Goal: Task Accomplishment & Management: Use online tool/utility

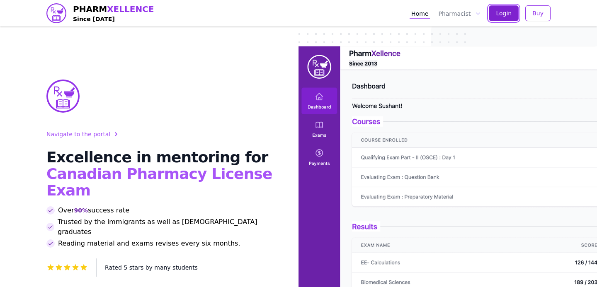
click at [508, 12] on span "Login" at bounding box center [504, 13] width 16 height 8
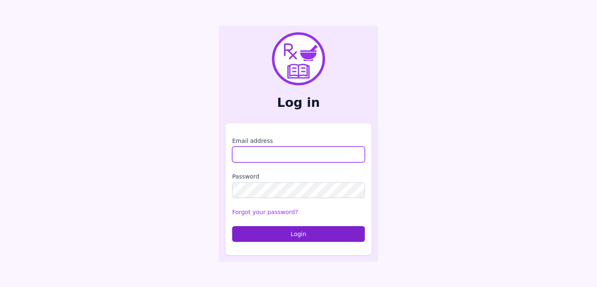
type input "**********"
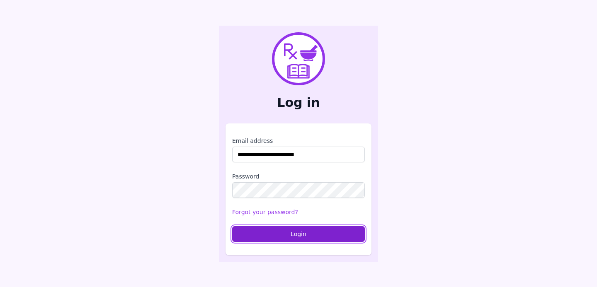
click at [288, 238] on button "Login" at bounding box center [298, 234] width 133 height 16
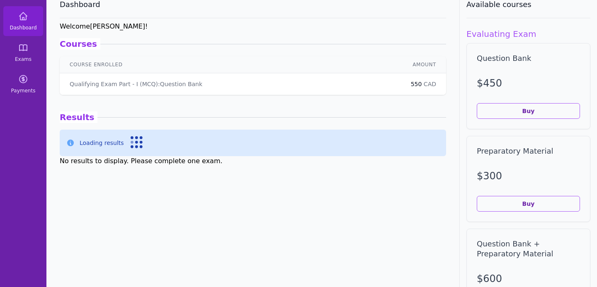
scroll to position [44, 0]
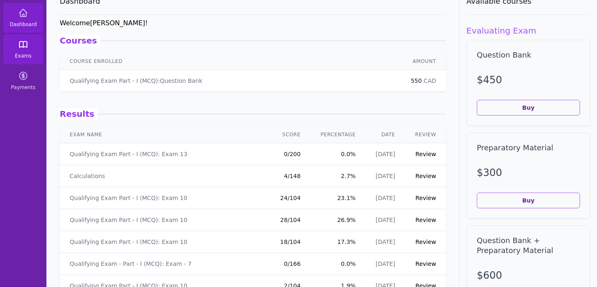
click at [35, 60] on link "Exams" at bounding box center [23, 49] width 40 height 30
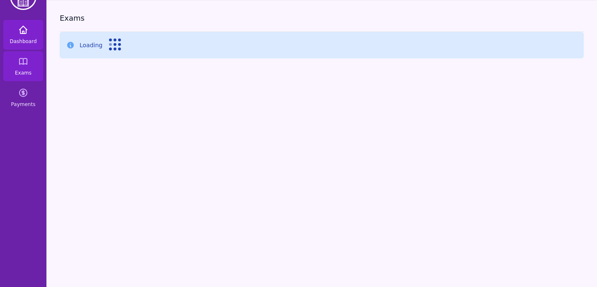
scroll to position [44, 0]
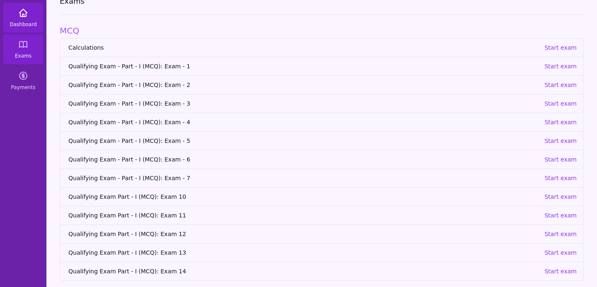
click at [23, 20] on link "Dashboard" at bounding box center [23, 18] width 40 height 30
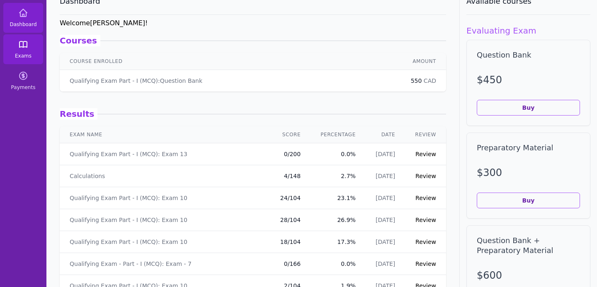
click at [26, 54] on span "Exams" at bounding box center [23, 56] width 17 height 7
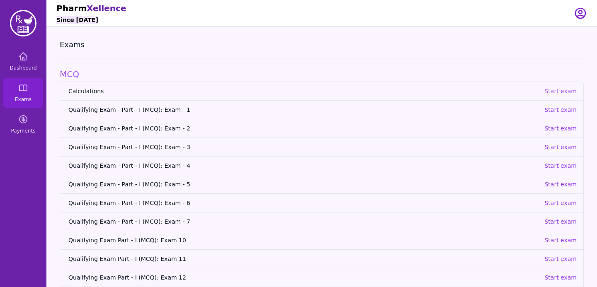
click at [568, 93] on p "Start exam" at bounding box center [560, 91] width 32 height 8
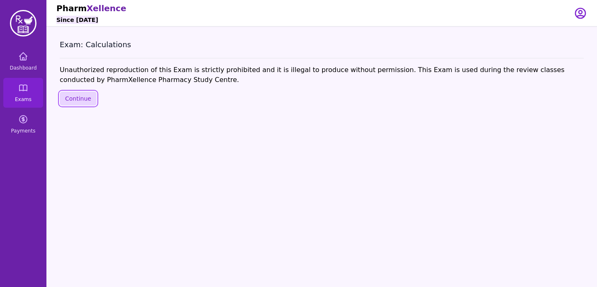
click at [87, 103] on button "Continue" at bounding box center [78, 99] width 37 height 14
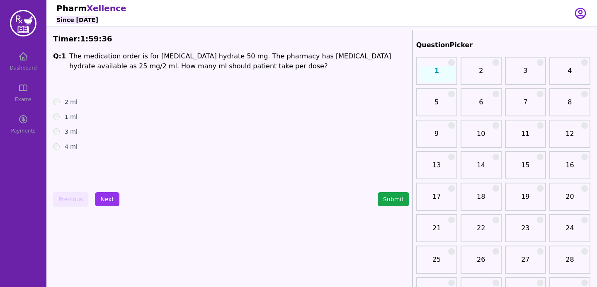
click at [59, 150] on div "4 ml" at bounding box center [231, 147] width 356 height 8
click at [105, 199] on button "Next" at bounding box center [107, 199] width 24 height 14
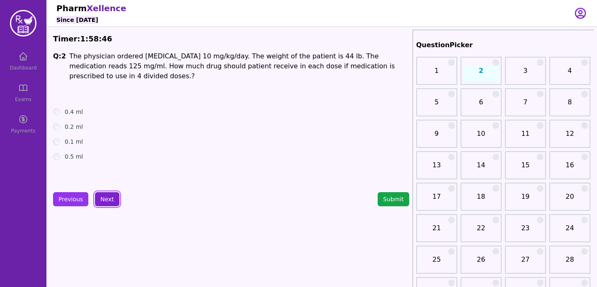
click at [100, 202] on button "Next" at bounding box center [107, 199] width 24 height 14
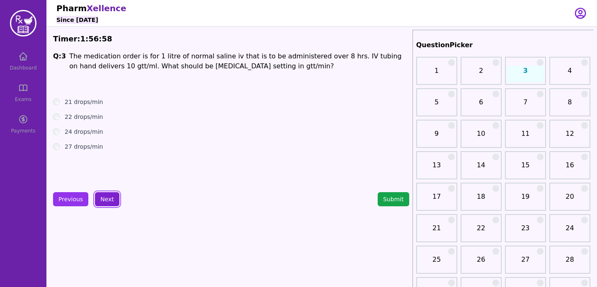
click at [103, 198] on button "Next" at bounding box center [107, 199] width 24 height 14
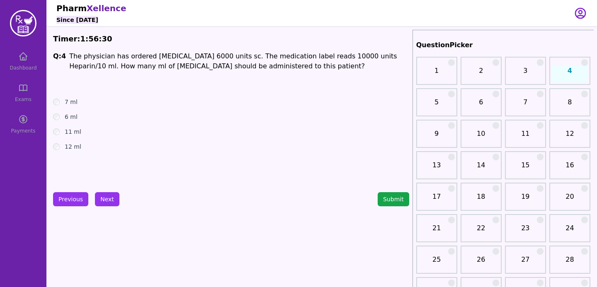
click at [56, 113] on div "6 ml" at bounding box center [231, 117] width 356 height 8
click at [107, 199] on button "Next" at bounding box center [107, 199] width 24 height 14
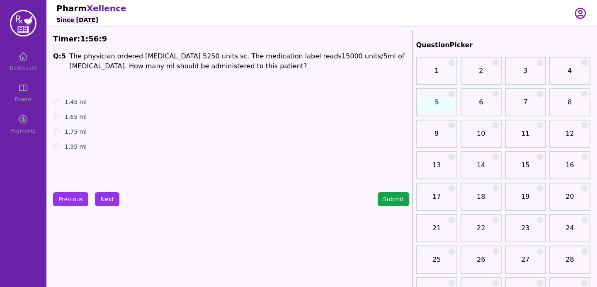
click at [63, 130] on div "1.75 ml" at bounding box center [231, 132] width 356 height 8
click at [109, 200] on button "Next" at bounding box center [107, 199] width 24 height 14
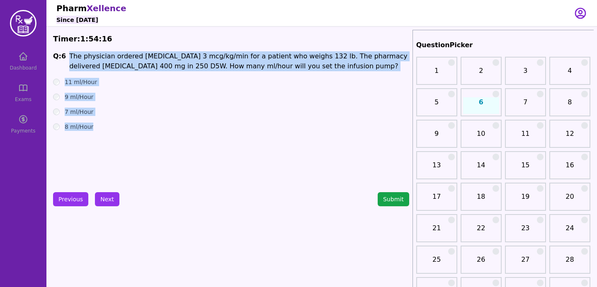
drag, startPoint x: 66, startPoint y: 57, endPoint x: 99, endPoint y: 154, distance: 102.1
click at [99, 154] on div "Q: 6 The physician ordered dopamine 3 mcg/kg/min for a patient who weighs 132 l…" at bounding box center [231, 113] width 356 height 124
copy div "The physician ordered dopamine 3 mcg/kg/min for a patient who weighs 132 lb. Th…"
click at [159, 136] on div "Q: 6 The physician ordered dopamine 3 mcg/kg/min for a patient who weighs 132 l…" at bounding box center [231, 113] width 356 height 124
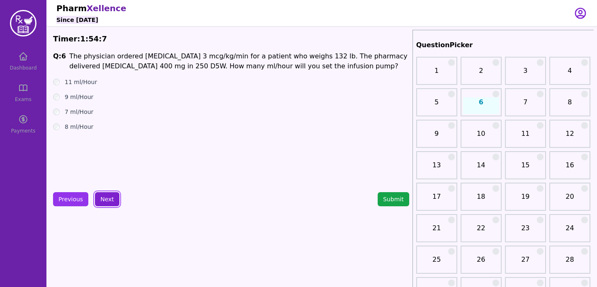
click at [110, 198] on button "Next" at bounding box center [107, 199] width 24 height 14
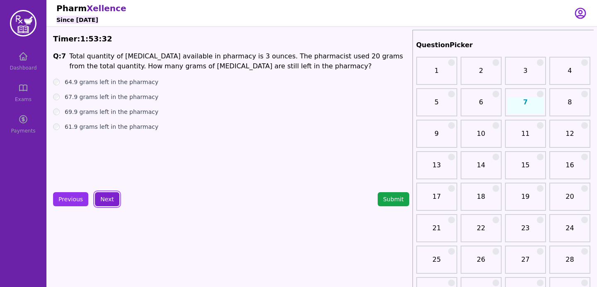
click at [99, 201] on button "Next" at bounding box center [107, 199] width 24 height 14
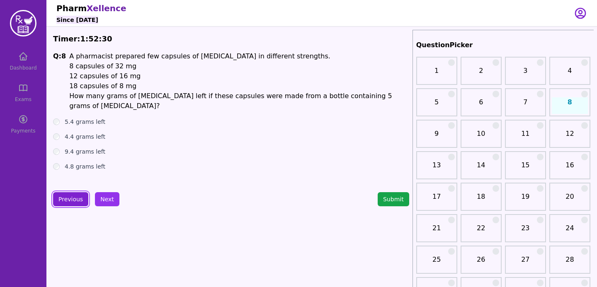
click at [77, 200] on button "Previous" at bounding box center [70, 199] width 35 height 14
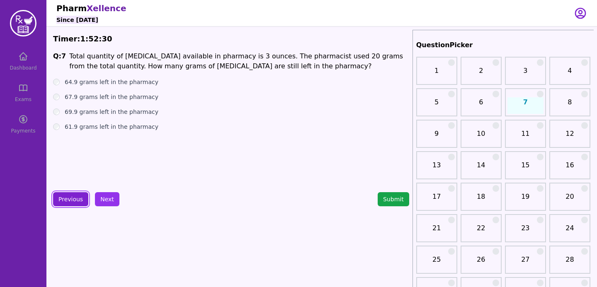
click at [77, 200] on button "Previous" at bounding box center [70, 199] width 35 height 14
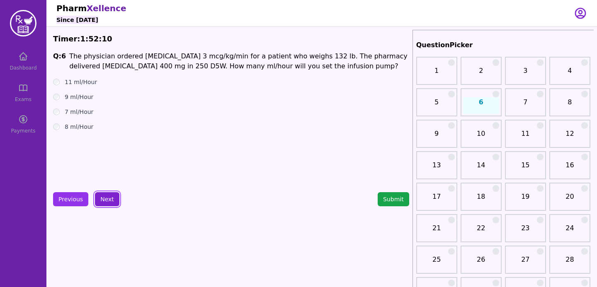
click at [102, 198] on button "Next" at bounding box center [107, 199] width 24 height 14
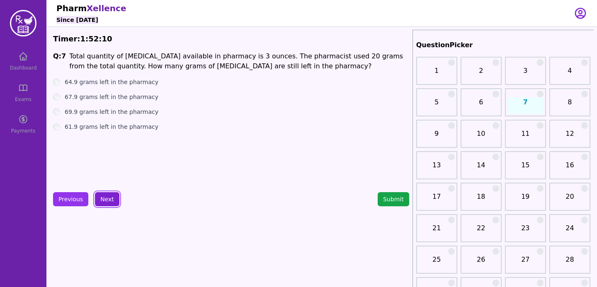
click at [102, 198] on button "Next" at bounding box center [107, 199] width 24 height 14
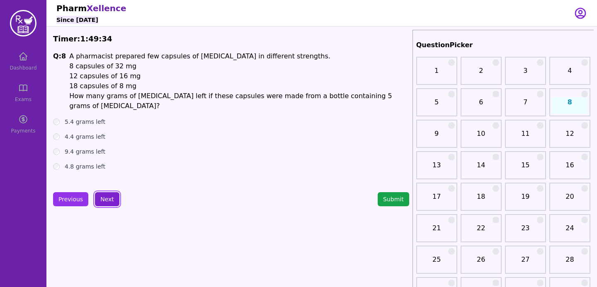
click at [110, 197] on button "Next" at bounding box center [107, 199] width 24 height 14
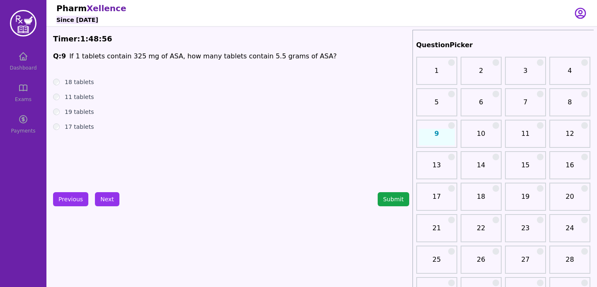
click at [62, 127] on div "17 tablets" at bounding box center [231, 127] width 356 height 8
click at [103, 194] on button "Next" at bounding box center [107, 199] width 24 height 14
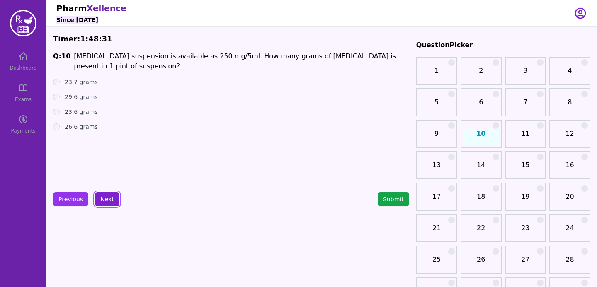
click at [109, 199] on button "Next" at bounding box center [107, 199] width 24 height 14
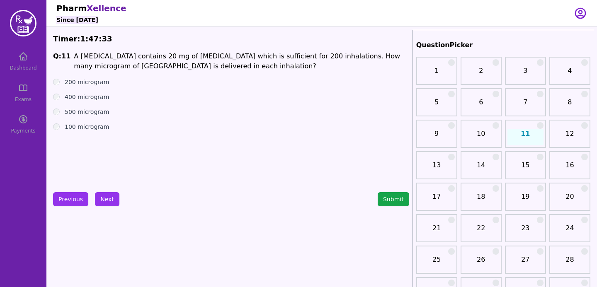
click at [53, 129] on div "100 microgram" at bounding box center [231, 127] width 356 height 8
click at [107, 195] on button "Next" at bounding box center [107, 199] width 24 height 14
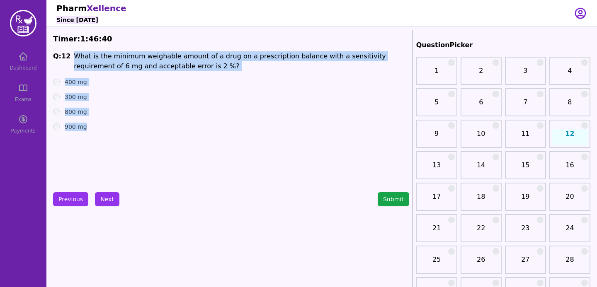
drag, startPoint x: 67, startPoint y: 55, endPoint x: 100, endPoint y: 147, distance: 97.4
click at [100, 147] on div "Q: 12 What is the minimum weighable amount of a drug on a prescription balance …" at bounding box center [231, 113] width 356 height 124
copy div "What is the minimum weighable amount of a drug on a prescription balance with a…"
click at [185, 125] on div "900 mg" at bounding box center [231, 127] width 356 height 8
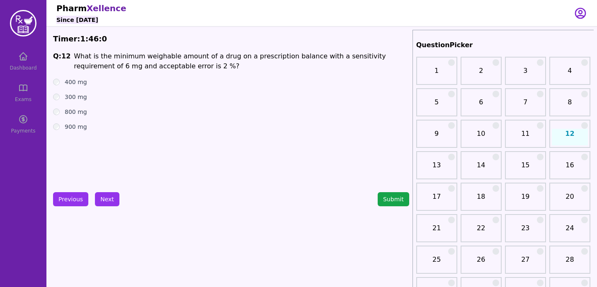
click at [58, 91] on ul "400 mg 300 mg 800 mg 900 mg" at bounding box center [231, 104] width 356 height 53
click at [58, 93] on div "300 mg" at bounding box center [231, 97] width 356 height 8
click at [112, 204] on button "Next" at bounding box center [107, 199] width 24 height 14
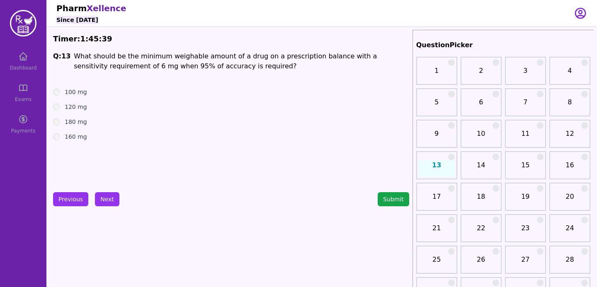
click at [119, 206] on div "Previous Next Submit" at bounding box center [231, 199] width 356 height 14
click at [114, 203] on button "Next" at bounding box center [107, 199] width 24 height 14
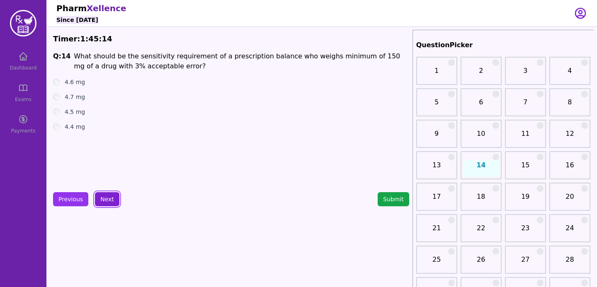
click at [105, 199] on button "Next" at bounding box center [107, 199] width 24 height 14
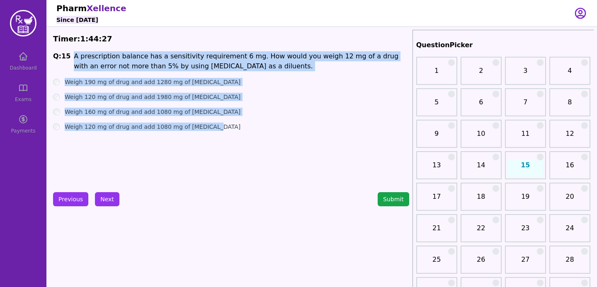
drag, startPoint x: 72, startPoint y: 56, endPoint x: 234, endPoint y: 144, distance: 184.6
click at [234, 144] on div "Q: 15 A prescription balance has a sensitivity requirement 6 mg. How would you …" at bounding box center [231, 113] width 356 height 124
copy div "A prescription balance has a sensitivity requirement 6 mg. How would you weigh …"
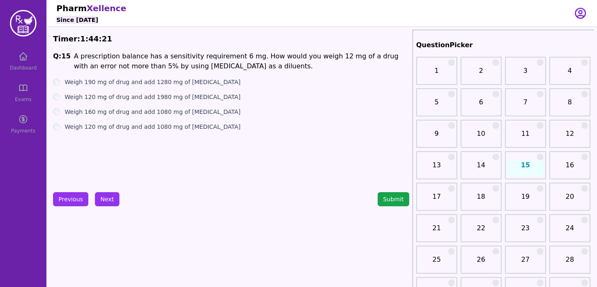
click at [61, 96] on div "Weigh 120 mg of drug and add 1980 mg of Lactulose" at bounding box center [231, 97] width 356 height 8
click at [109, 200] on button "Next" at bounding box center [107, 199] width 24 height 14
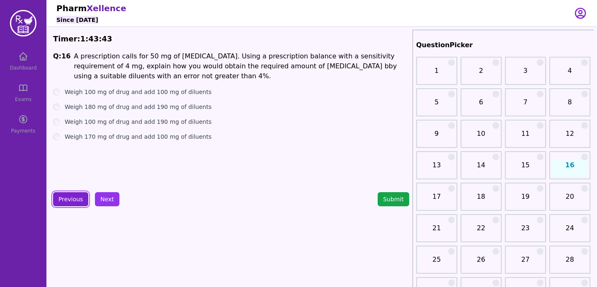
click at [68, 203] on button "Previous" at bounding box center [70, 199] width 35 height 14
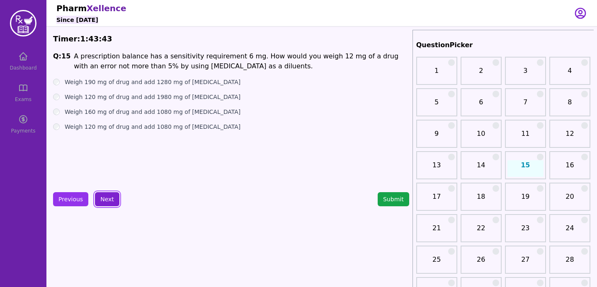
click at [102, 201] on button "Next" at bounding box center [107, 199] width 24 height 14
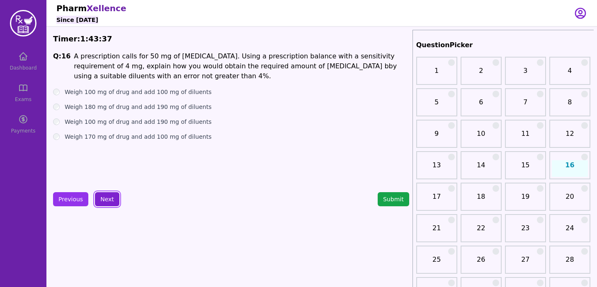
click at [108, 195] on button "Next" at bounding box center [107, 199] width 24 height 14
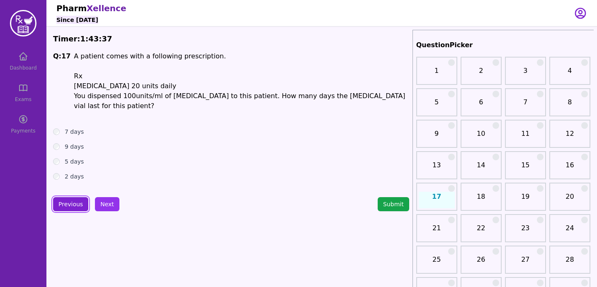
click at [77, 202] on button "Previous" at bounding box center [70, 204] width 35 height 14
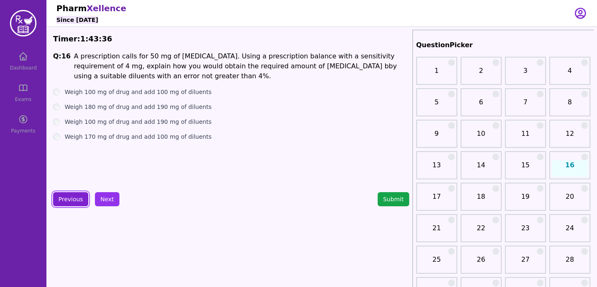
click at [77, 202] on button "Previous" at bounding box center [70, 199] width 35 height 14
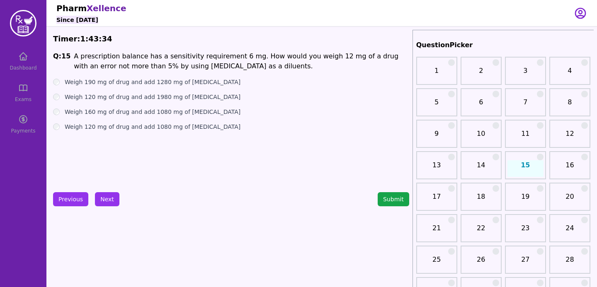
click at [102, 205] on button "Next" at bounding box center [107, 199] width 24 height 14
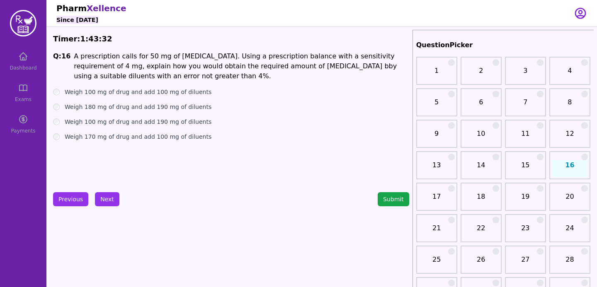
click at [121, 199] on div "Previous Next Submit" at bounding box center [231, 199] width 356 height 14
click at [113, 199] on button "Next" at bounding box center [107, 199] width 24 height 14
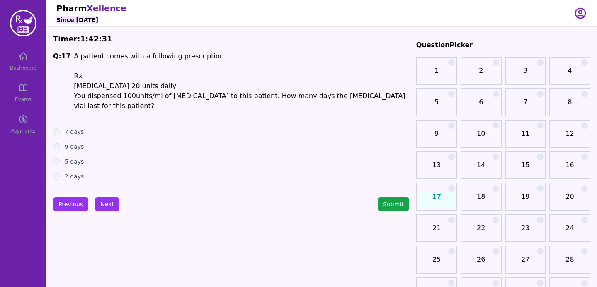
click at [104, 197] on button "Next" at bounding box center [107, 204] width 24 height 14
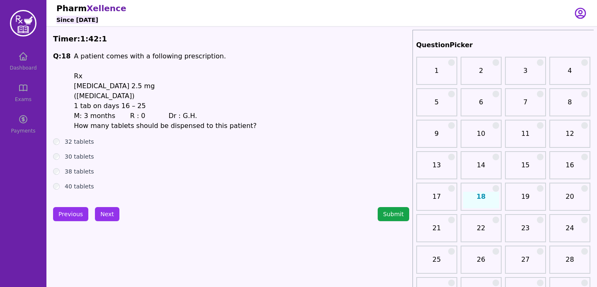
click at [59, 159] on div "30 tablets" at bounding box center [231, 157] width 356 height 8
click at [100, 213] on button "Next" at bounding box center [107, 214] width 24 height 14
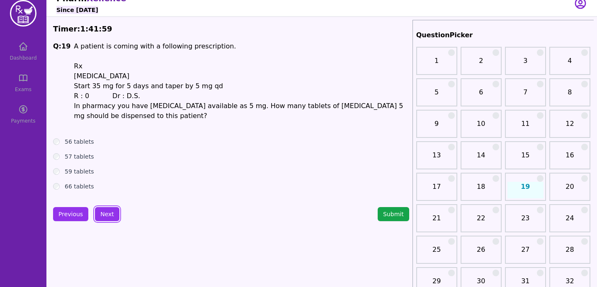
scroll to position [11, 0]
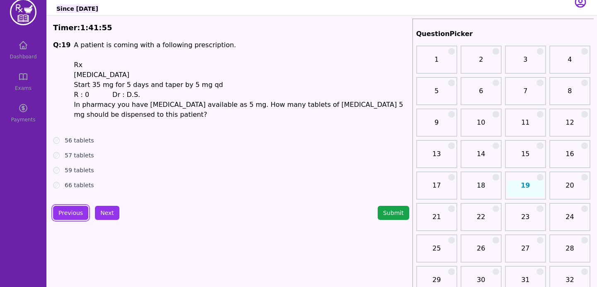
click at [64, 213] on button "Previous" at bounding box center [70, 213] width 35 height 14
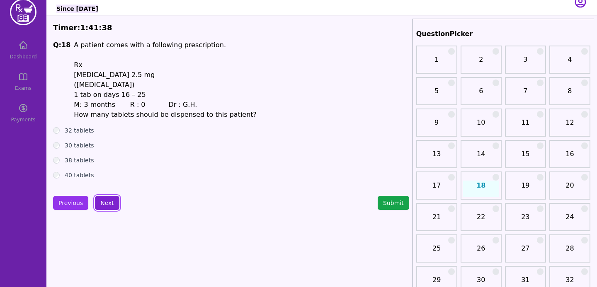
click at [105, 208] on button "Next" at bounding box center [107, 203] width 24 height 14
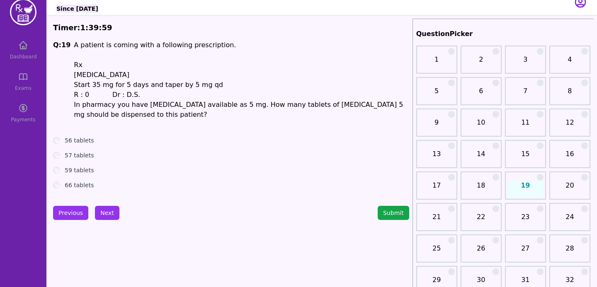
click at [55, 136] on div "Q: 19 A patient is coming with a following prescription. Rx Prednisone Start 35…" at bounding box center [231, 114] width 356 height 149
click at [107, 218] on button "Next" at bounding box center [107, 213] width 24 height 14
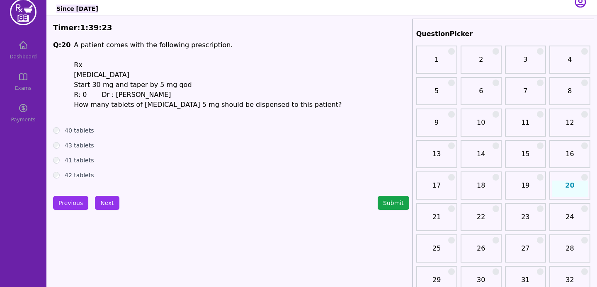
click at [56, 171] on div "42 tablets" at bounding box center [231, 175] width 356 height 8
click at [394, 196] on button "Submit" at bounding box center [394, 203] width 32 height 14
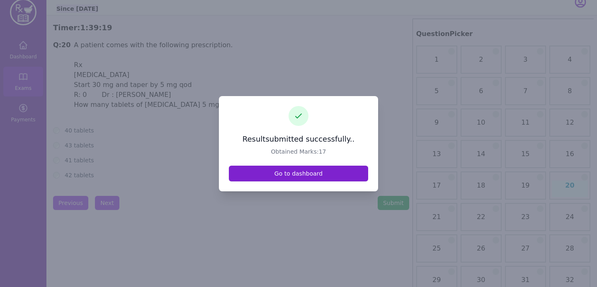
click at [332, 173] on link "Go to dashboard" at bounding box center [298, 174] width 139 height 16
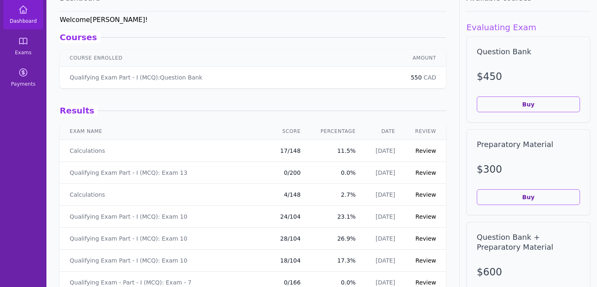
scroll to position [52, 0]
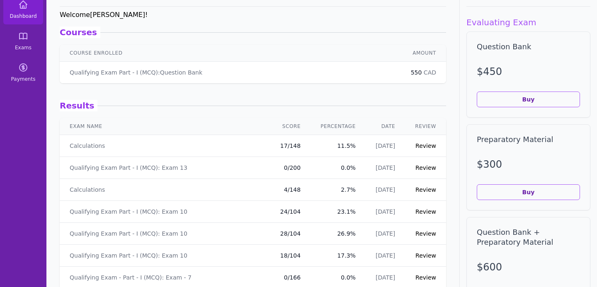
click at [427, 150] on td "Review" at bounding box center [425, 146] width 41 height 22
click at [424, 146] on link "Review" at bounding box center [425, 146] width 21 height 7
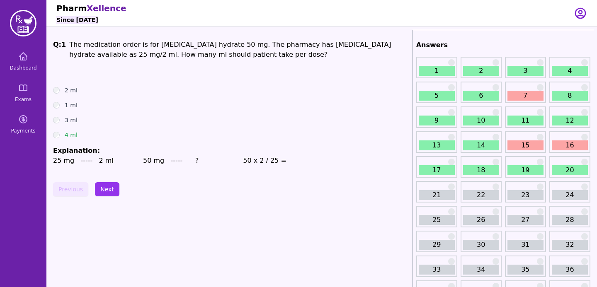
click at [519, 99] on link "7" at bounding box center [525, 96] width 36 height 10
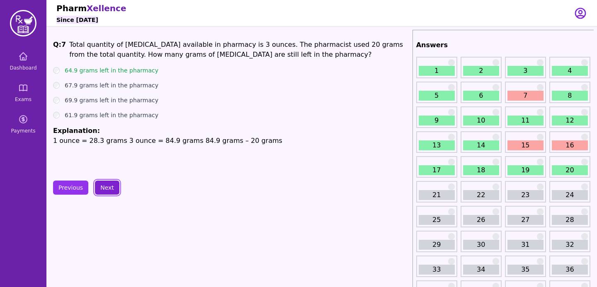
click at [107, 186] on button "Next" at bounding box center [107, 188] width 24 height 14
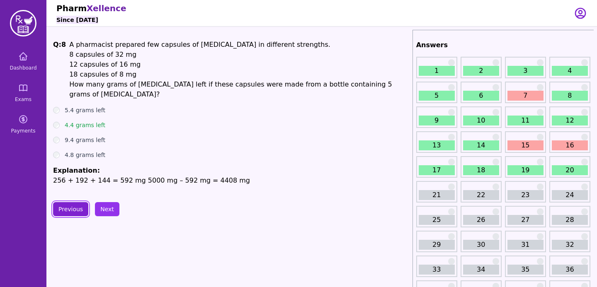
click at [77, 202] on button "Previous" at bounding box center [70, 209] width 35 height 14
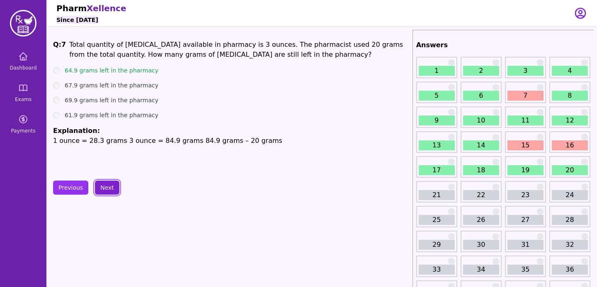
click at [107, 187] on button "Next" at bounding box center [107, 188] width 24 height 14
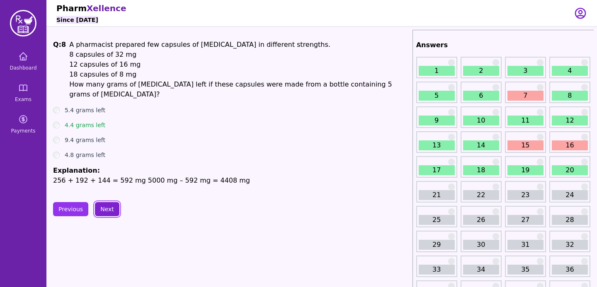
click at [107, 202] on button "Next" at bounding box center [107, 209] width 24 height 14
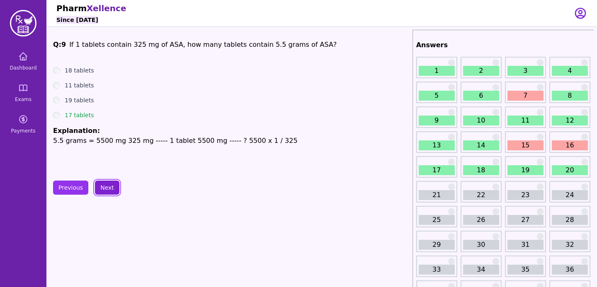
click at [104, 184] on button "Next" at bounding box center [107, 188] width 24 height 14
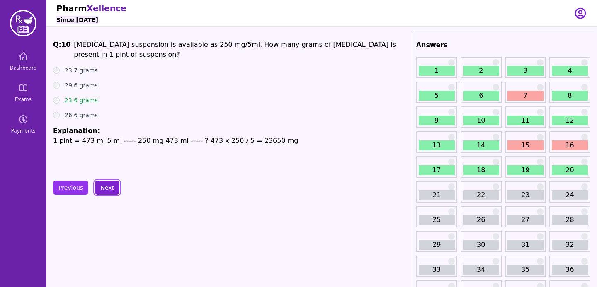
click at [104, 184] on button "Next" at bounding box center [107, 188] width 24 height 14
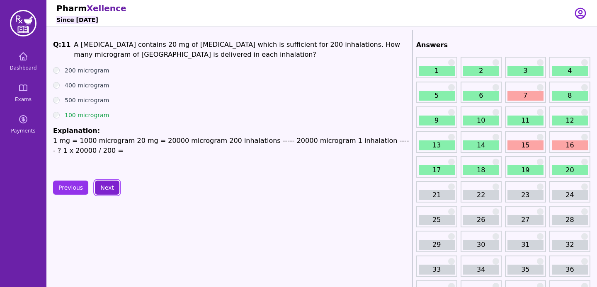
click at [104, 184] on button "Next" at bounding box center [107, 188] width 24 height 14
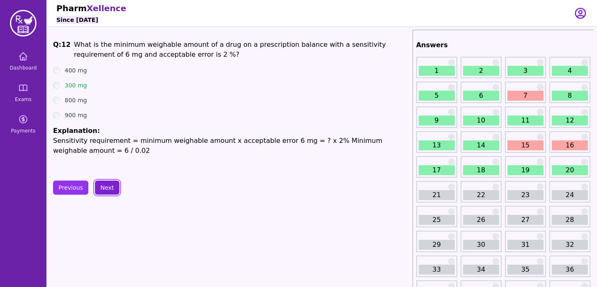
click at [104, 184] on button "Next" at bounding box center [107, 188] width 24 height 14
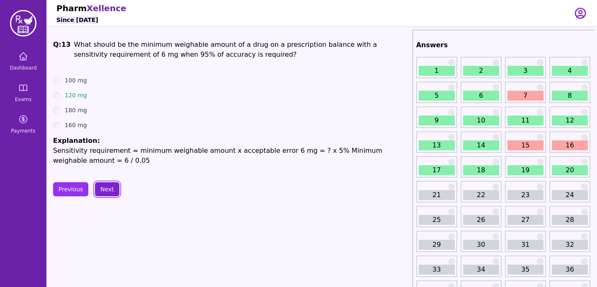
click at [103, 190] on button "Next" at bounding box center [107, 189] width 24 height 14
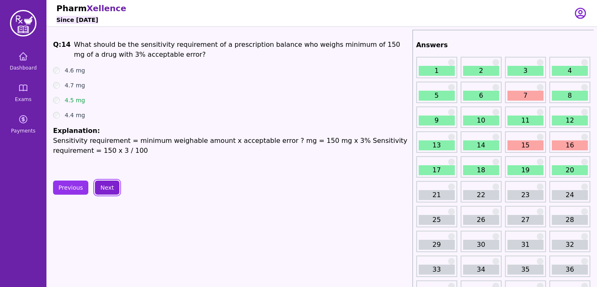
click at [103, 190] on button "Next" at bounding box center [107, 188] width 24 height 14
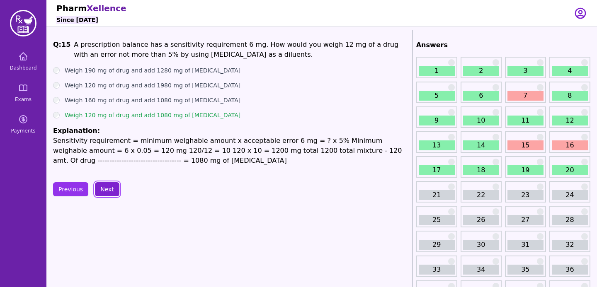
click at [103, 190] on button "Next" at bounding box center [107, 189] width 24 height 14
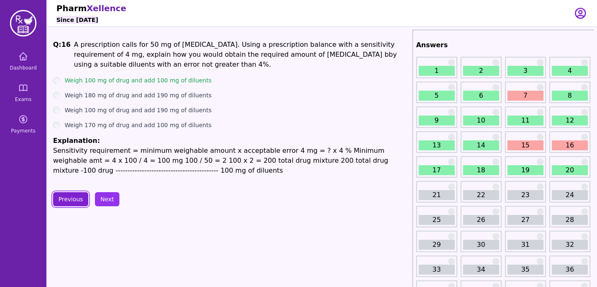
click at [72, 199] on button "Previous" at bounding box center [70, 199] width 35 height 14
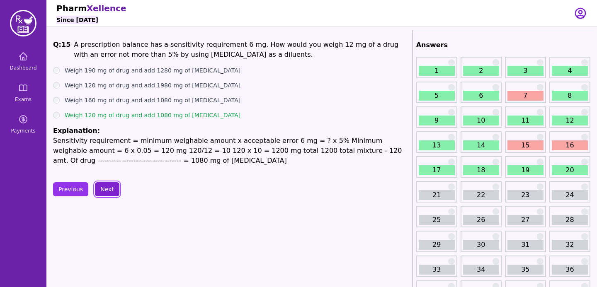
click at [107, 194] on button "Next" at bounding box center [107, 189] width 24 height 14
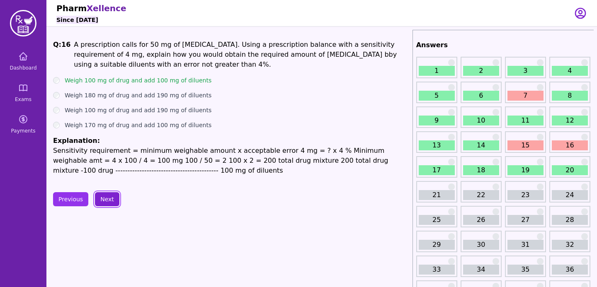
click at [109, 196] on button "Next" at bounding box center [107, 199] width 24 height 14
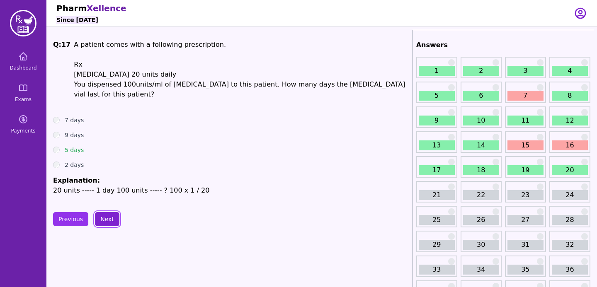
click at [108, 212] on button "Next" at bounding box center [107, 219] width 24 height 14
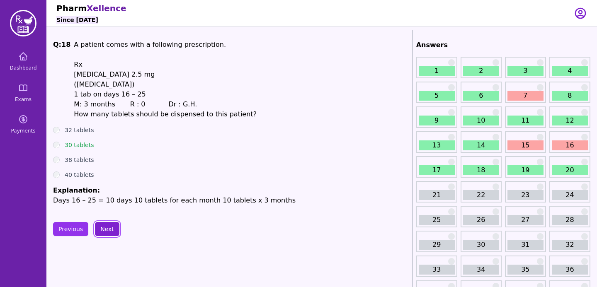
click at [102, 233] on button "Next" at bounding box center [107, 229] width 24 height 14
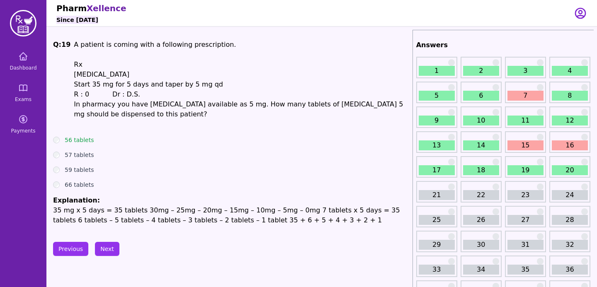
click at [104, 248] on button "Next" at bounding box center [107, 249] width 24 height 14
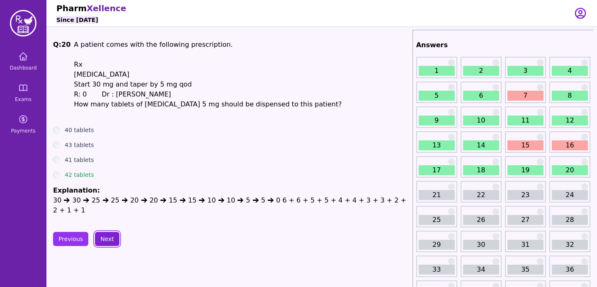
click at [101, 234] on button "Next" at bounding box center [107, 239] width 24 height 14
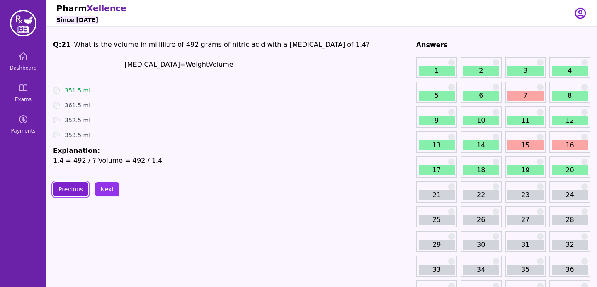
click at [78, 191] on button "Previous" at bounding box center [70, 189] width 35 height 14
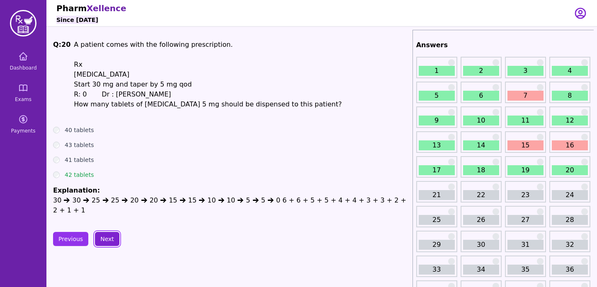
click at [107, 232] on button "Next" at bounding box center [107, 239] width 24 height 14
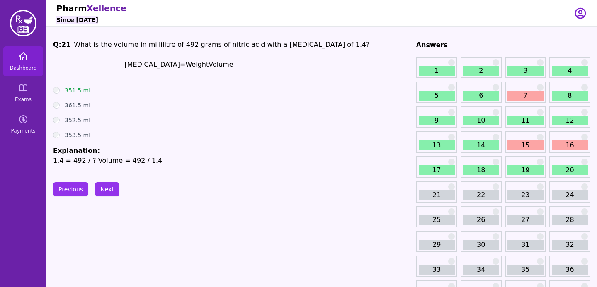
click at [22, 61] on link "Dashboard" at bounding box center [23, 61] width 40 height 30
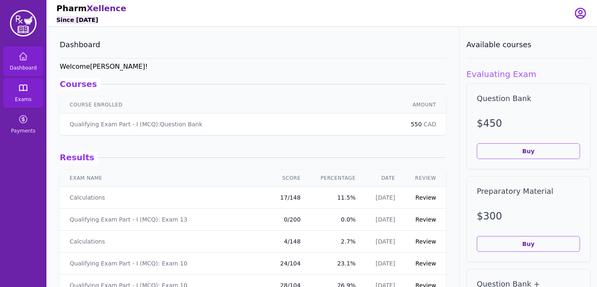
click at [27, 88] on icon at bounding box center [22, 88] width 7 height 6
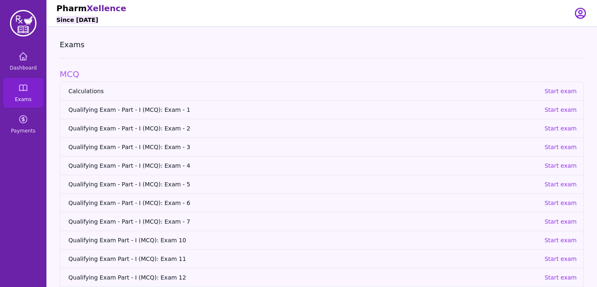
scroll to position [51, 0]
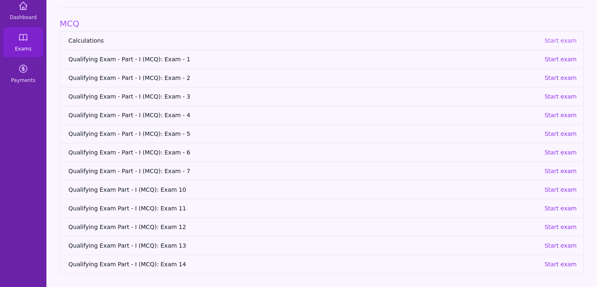
click at [554, 40] on p "Start exam" at bounding box center [560, 40] width 32 height 8
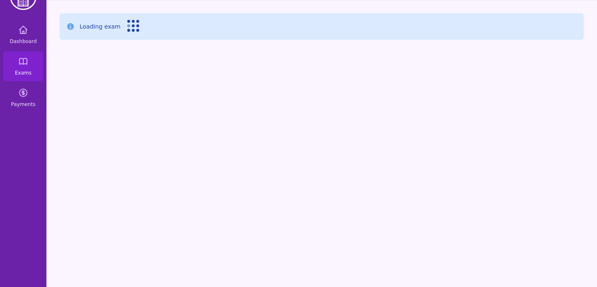
scroll to position [27, 0]
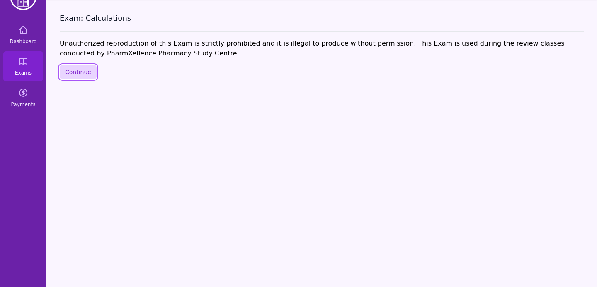
click at [74, 73] on button "Continue" at bounding box center [78, 72] width 37 height 14
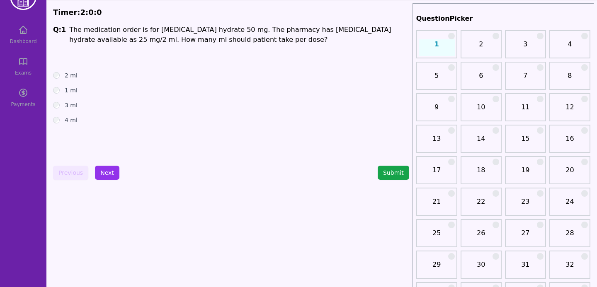
scroll to position [30, 0]
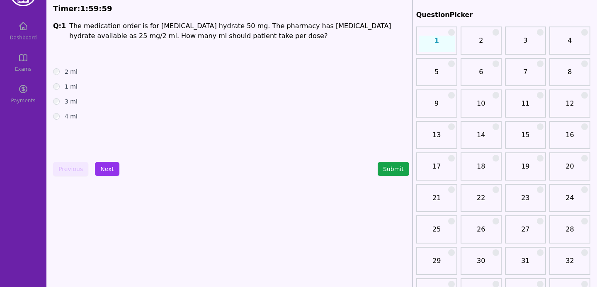
click at [433, 211] on div "21" at bounding box center [436, 198] width 41 height 28
click at [434, 199] on link "21" at bounding box center [437, 201] width 36 height 17
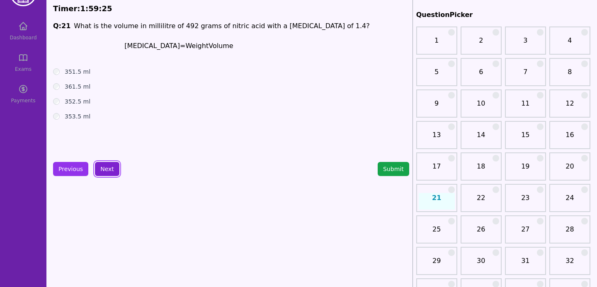
click at [104, 165] on button "Next" at bounding box center [107, 169] width 24 height 14
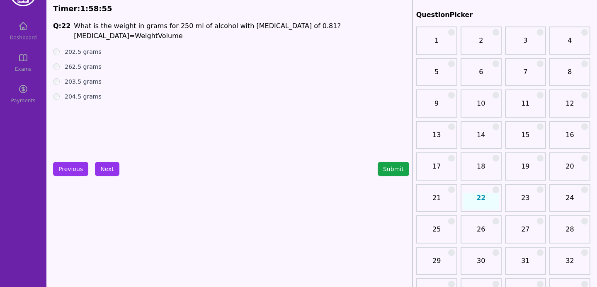
click at [58, 57] on ul "202.5 grams 262.5 grams 203.5 grams 204.5 grams" at bounding box center [231, 74] width 356 height 53
click at [112, 166] on button "Next" at bounding box center [107, 169] width 24 height 14
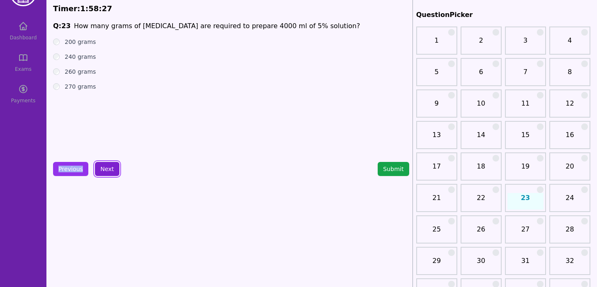
click at [112, 172] on button "Next" at bounding box center [107, 169] width 24 height 14
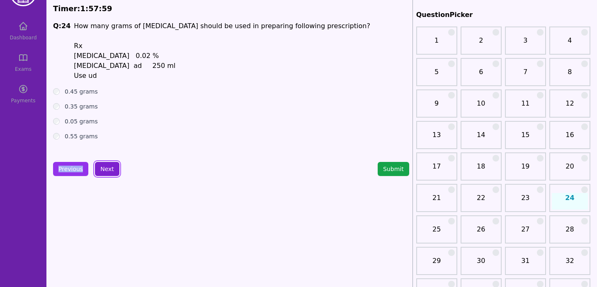
click at [100, 169] on button "Next" at bounding box center [107, 169] width 24 height 14
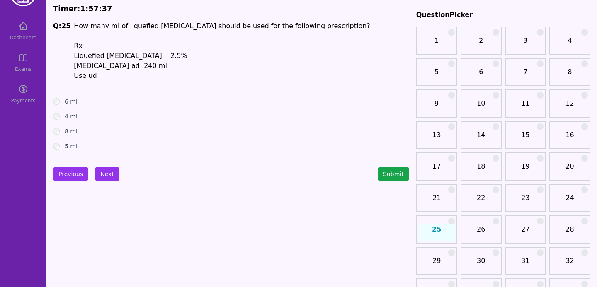
click at [60, 105] on div "6 ml" at bounding box center [231, 101] width 356 height 8
click at [60, 104] on div "6 ml" at bounding box center [231, 101] width 356 height 8
click at [107, 176] on button "Next" at bounding box center [107, 174] width 24 height 14
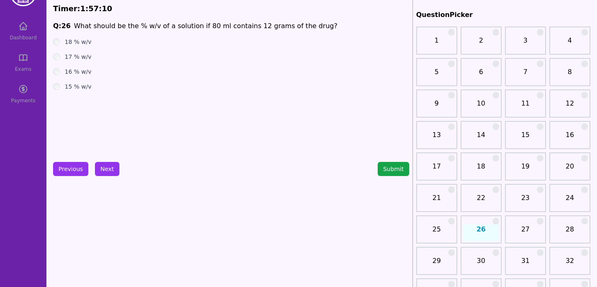
click at [60, 87] on div "15 % w/v" at bounding box center [231, 87] width 356 height 8
click at [109, 165] on button "Next" at bounding box center [107, 169] width 24 height 14
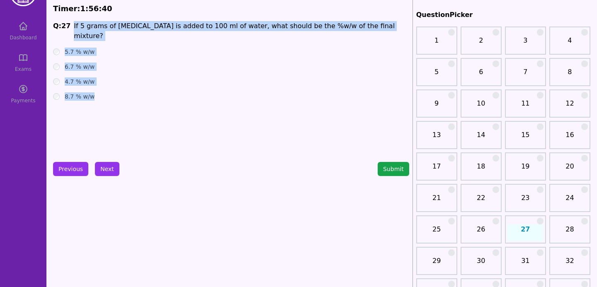
drag, startPoint x: 70, startPoint y: 24, endPoint x: 101, endPoint y: 104, distance: 85.2
click at [101, 104] on div "Q: 27 If 5 grams of boric acid is added to 100 ml of water, what should be the …" at bounding box center [231, 83] width 356 height 124
copy div "If 5 grams of boric acid is added to 100 ml of water, what should be the %w/w o…"
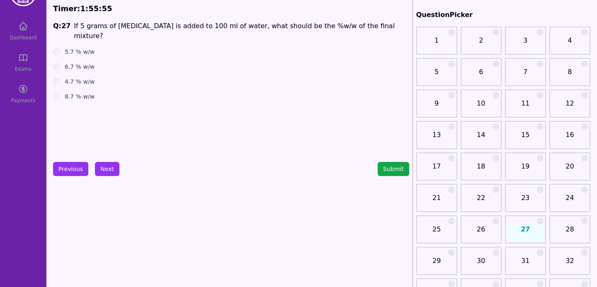
click at [82, 129] on div "Q: 27 If 5 grams of boric acid is added to 100 ml of water, what should be the …" at bounding box center [231, 83] width 356 height 124
click at [60, 78] on div "4.7 % w/w" at bounding box center [231, 82] width 356 height 8
click at [114, 175] on button "Next" at bounding box center [107, 169] width 24 height 14
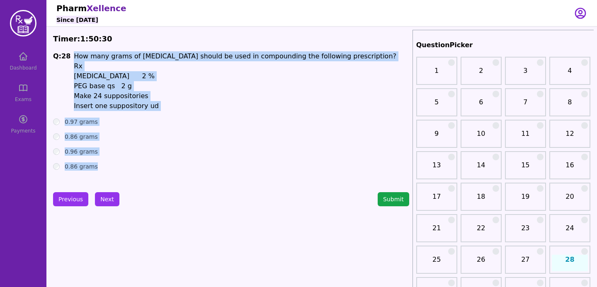
drag, startPoint x: 71, startPoint y: 56, endPoint x: 142, endPoint y: 173, distance: 136.4
click at [142, 173] on div "Q: 28 How many grams of Benzocaine should be used in compounding the following …" at bounding box center [231, 113] width 356 height 124
click at [104, 80] on p "Benzocaine 2 %" at bounding box center [235, 76] width 323 height 10
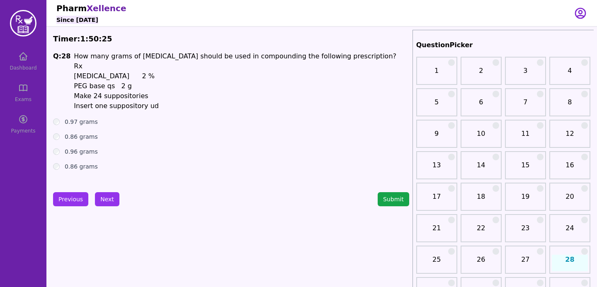
click at [94, 82] on span "PEG base qs 2 g" at bounding box center [103, 86] width 58 height 8
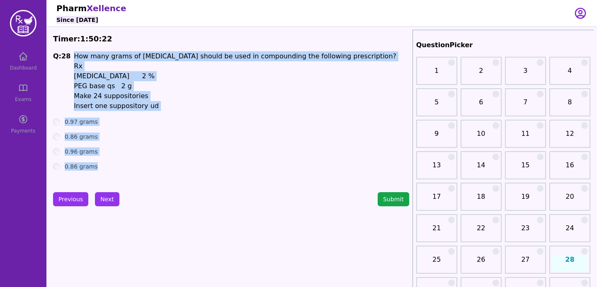
drag, startPoint x: 72, startPoint y: 54, endPoint x: 112, endPoint y: 170, distance: 122.7
click at [112, 175] on div "Q: 28 How many grams of Benzocaine should be used in compounding the following …" at bounding box center [231, 113] width 356 height 124
copy div "How many grams of Benzocaine should be used in compounding the following prescr…"
click at [179, 153] on div "0.96 grams" at bounding box center [231, 152] width 356 height 8
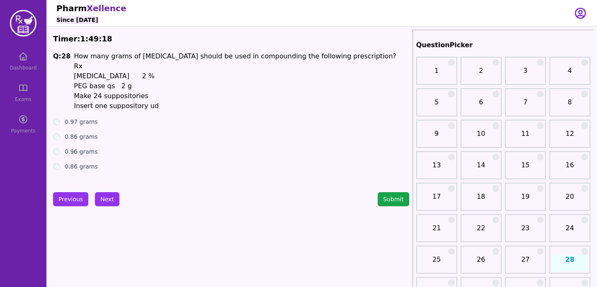
click at [59, 149] on div "0.96 grams" at bounding box center [231, 152] width 356 height 8
click at [108, 196] on button "Next" at bounding box center [107, 199] width 24 height 14
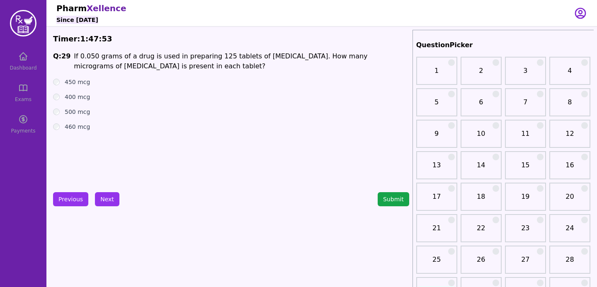
click at [74, 158] on div "Q: 29 If 0.050 grams of a drug is used in preparing 125 tablets of Levothyroxin…" at bounding box center [231, 113] width 356 height 124
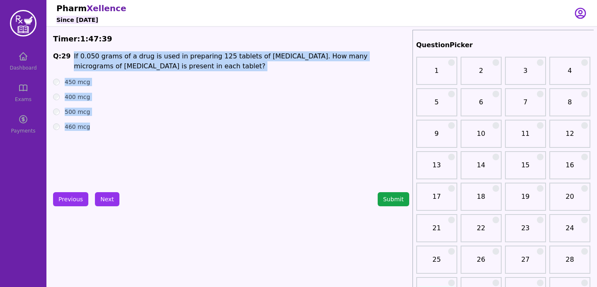
drag, startPoint x: 73, startPoint y: 54, endPoint x: 104, endPoint y: 140, distance: 91.0
click at [104, 140] on div "Q: 29 If 0.050 grams of a drug is used in preparing 125 tablets of Levothyroxin…" at bounding box center [231, 113] width 356 height 124
copy div "If 0.050 grams of a drug is used in preparing 125 tablets of Levothyroxine. How…"
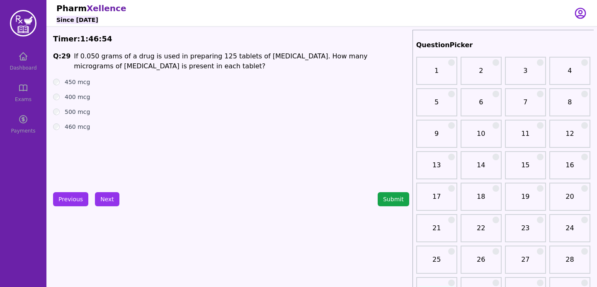
click at [195, 98] on div "400 mcg" at bounding box center [231, 97] width 356 height 8
click at [100, 200] on button "Next" at bounding box center [107, 199] width 24 height 14
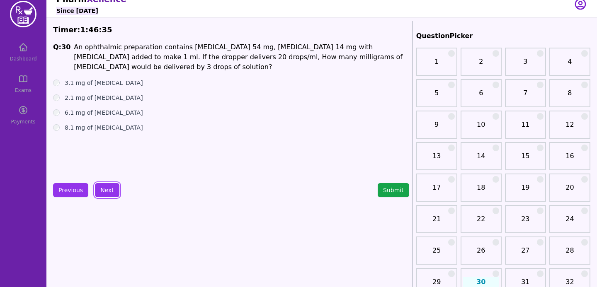
scroll to position [10, 0]
